Goal: Information Seeking & Learning: Learn about a topic

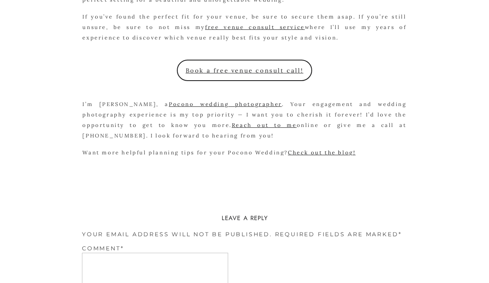
scroll to position [1669, 0]
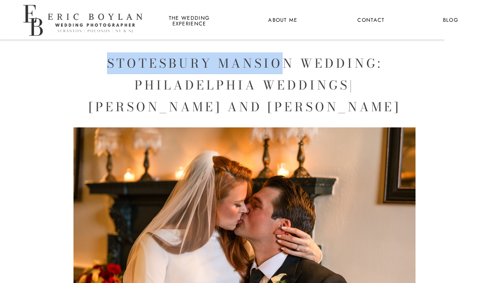
drag, startPoint x: 109, startPoint y: 67, endPoint x: 285, endPoint y: 64, distance: 176.5
click at [285, 64] on h1 "Stotesbury Mansion Wedding: Philadelphia Weddings| Julia and Dan" at bounding box center [245, 84] width 322 height 65
drag, startPoint x: 298, startPoint y: 63, endPoint x: 103, endPoint y: 69, distance: 194.3
click at [103, 69] on h1 "Stotesbury Mansion Wedding: Philadelphia Weddings| Julia and Dan" at bounding box center [245, 84] width 322 height 65
copy h1 "Stotesbury Mansion"
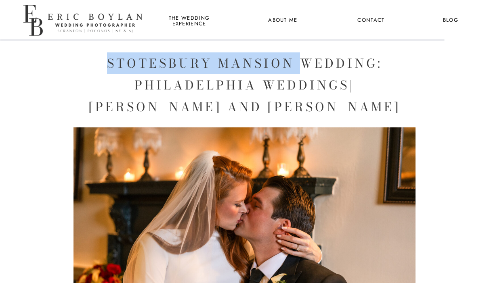
copy h1 "Stotesbury Mansion"
